Goal: Task Accomplishment & Management: Manage account settings

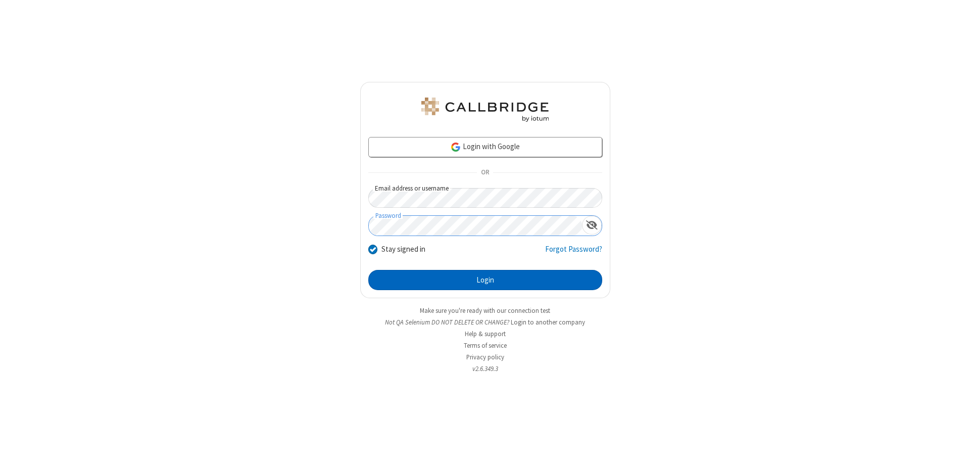
click at [485, 280] on button "Login" at bounding box center [485, 280] width 234 height 20
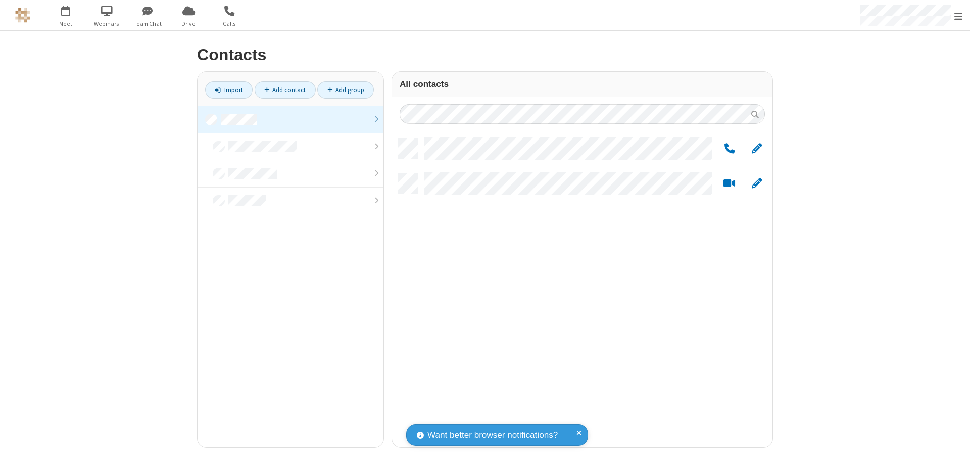
scroll to position [308, 373]
click at [291, 119] on link at bounding box center [291, 119] width 186 height 27
click at [346, 90] on link "Add group" at bounding box center [345, 89] width 57 height 17
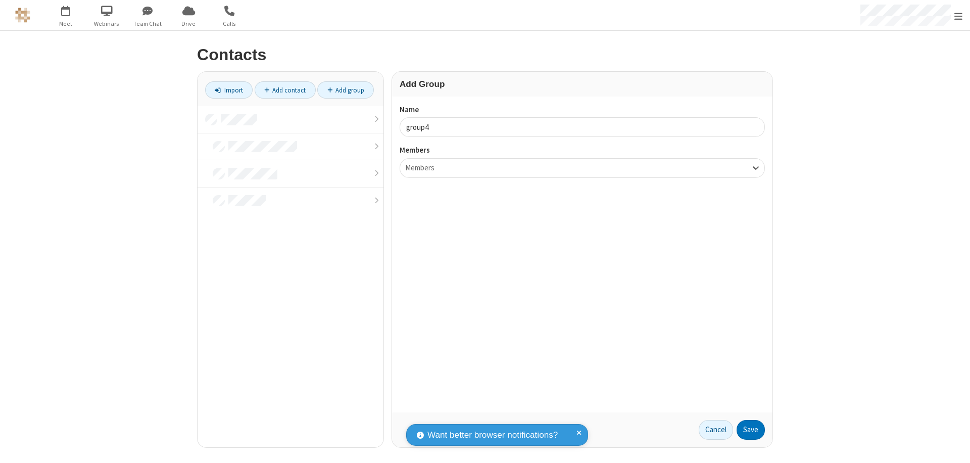
type input "group4"
type input "name20"
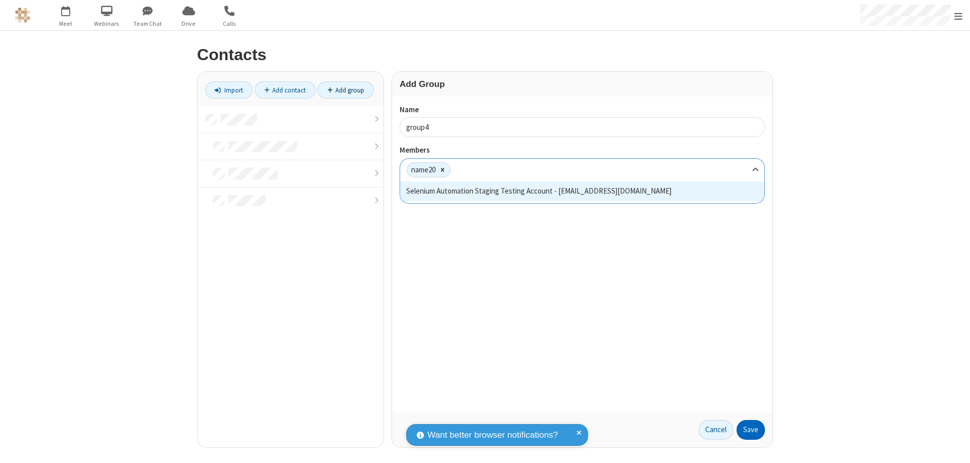
click at [751, 429] on button "Save" at bounding box center [751, 430] width 28 height 20
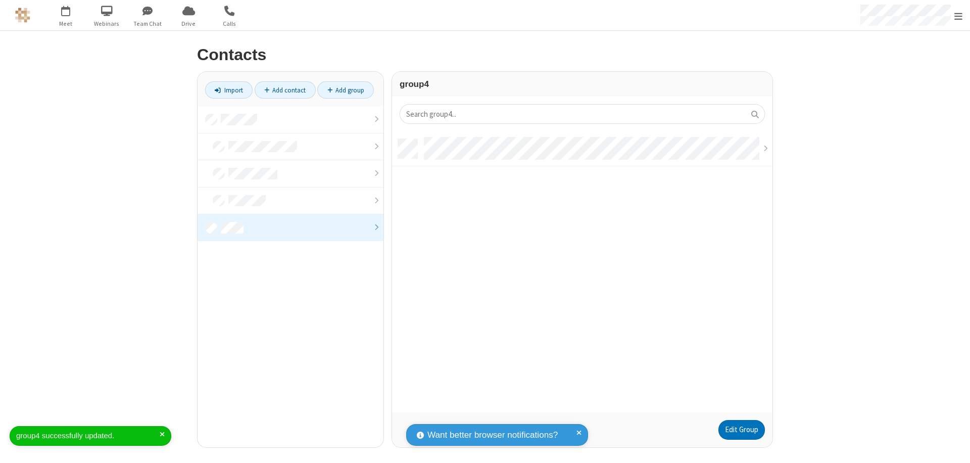
scroll to position [273, 373]
click at [285, 90] on link "Add contact" at bounding box center [285, 89] width 61 height 17
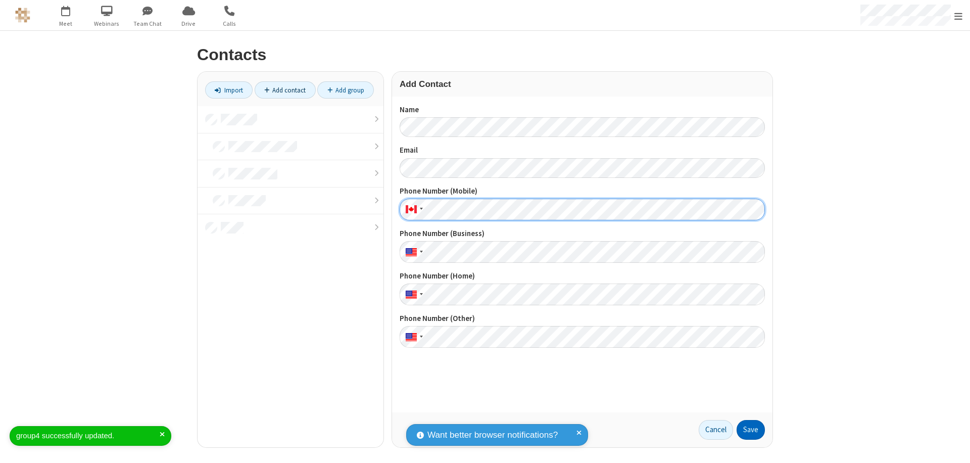
click at [751, 429] on button "Save" at bounding box center [751, 430] width 28 height 20
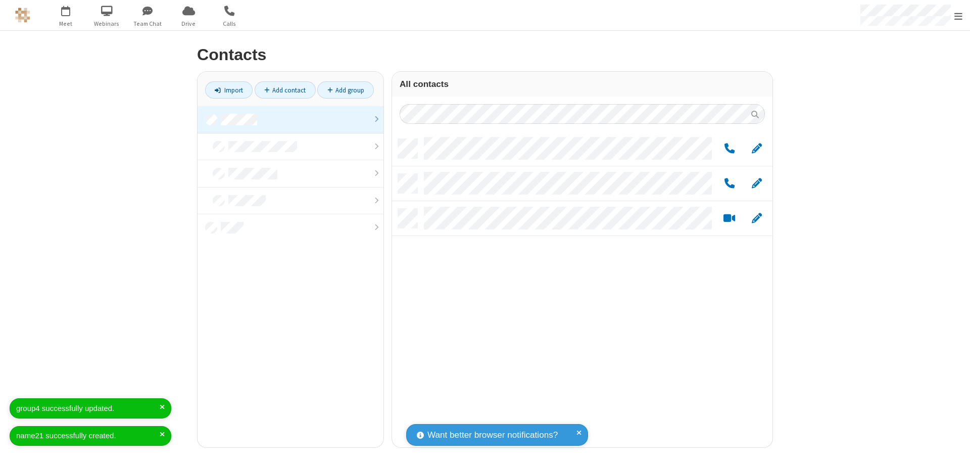
scroll to position [308, 373]
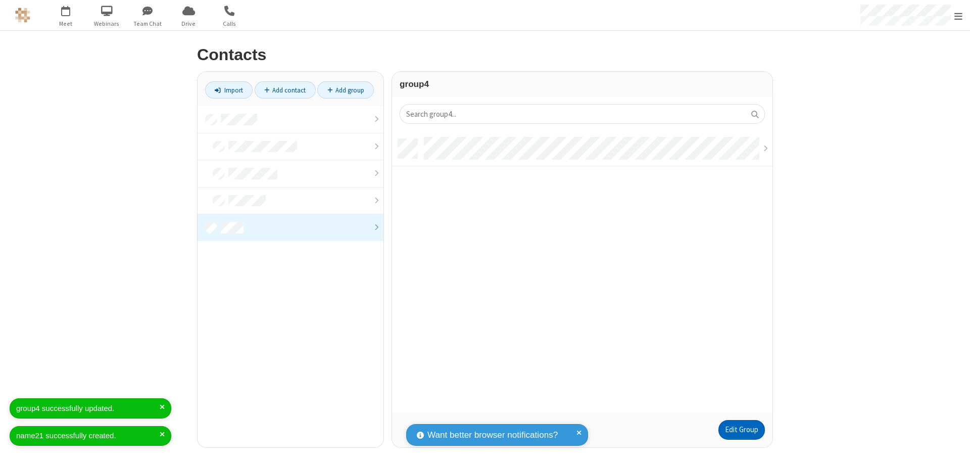
click at [741, 429] on link "Edit Group" at bounding box center [741, 430] width 46 height 20
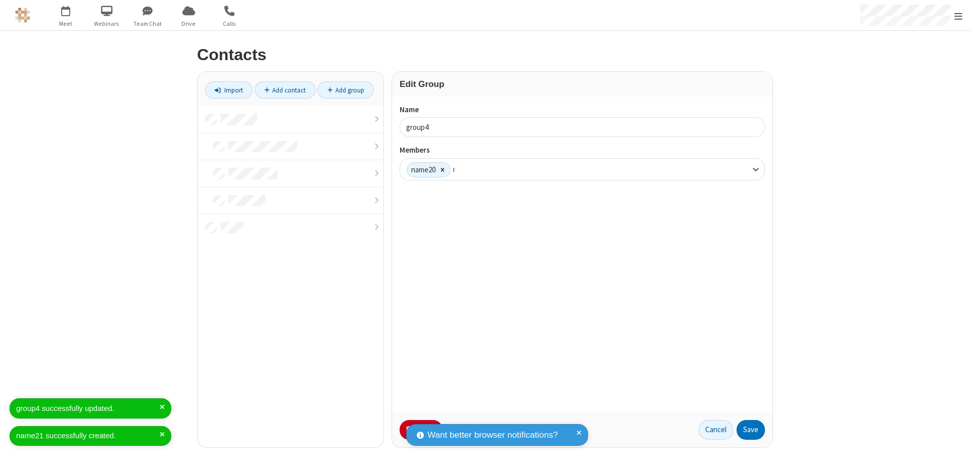
type input "name21"
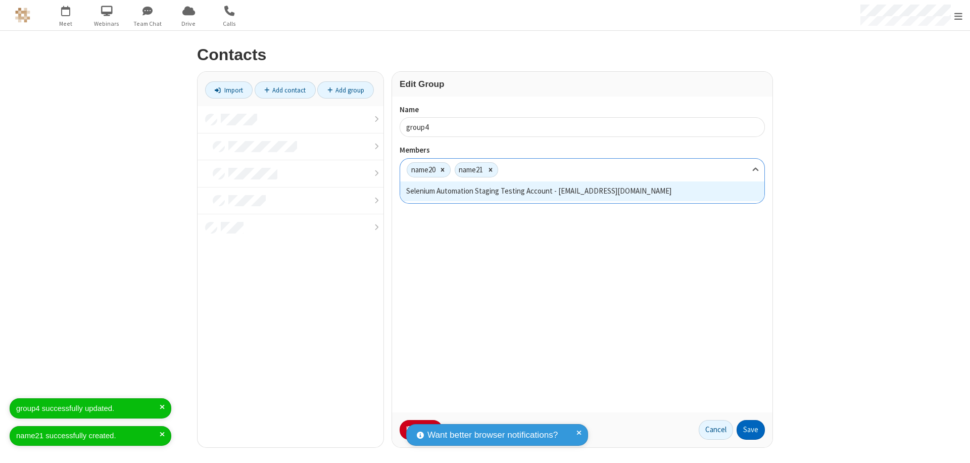
click at [751, 429] on button "Save" at bounding box center [751, 430] width 28 height 20
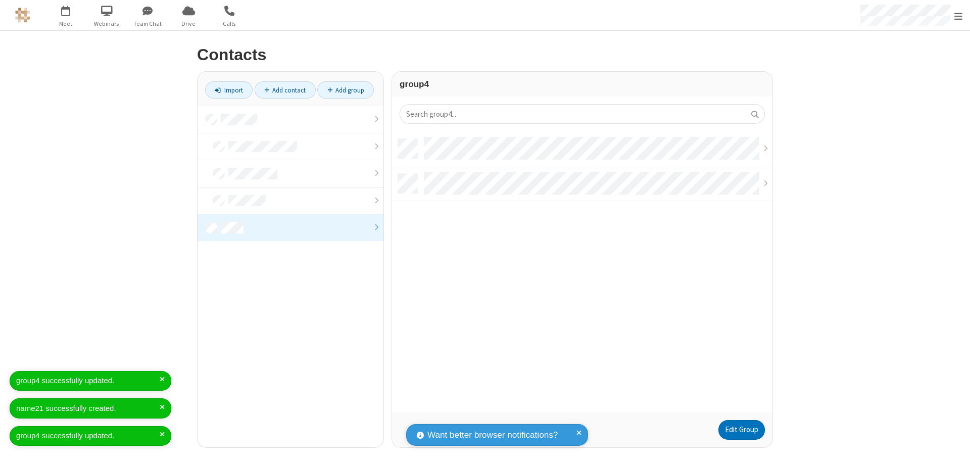
scroll to position [273, 373]
